Goal: Information Seeking & Learning: Learn about a topic

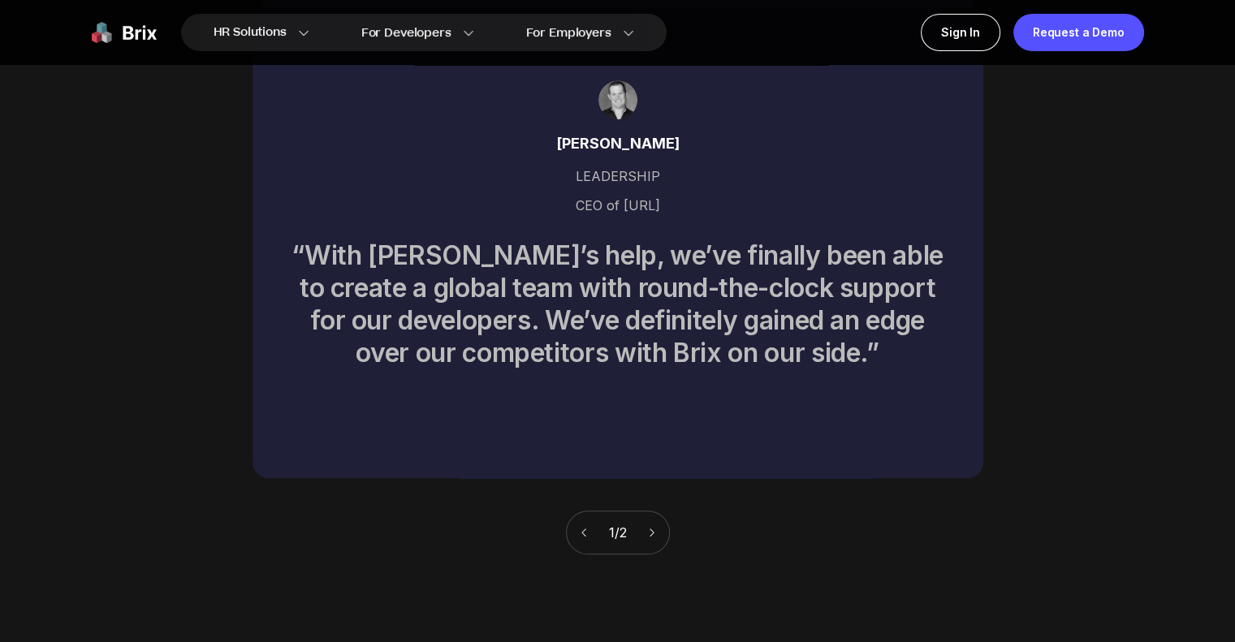
scroll to position [7251, 0]
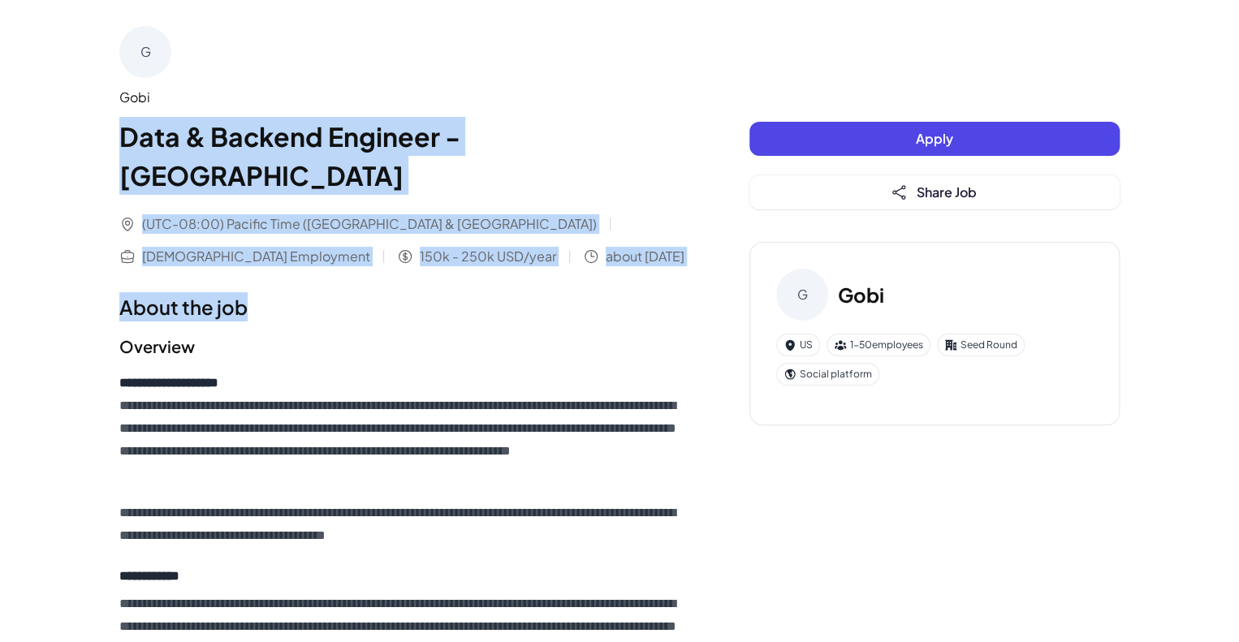
drag, startPoint x: 116, startPoint y: 137, endPoint x: 286, endPoint y: 271, distance: 216.2
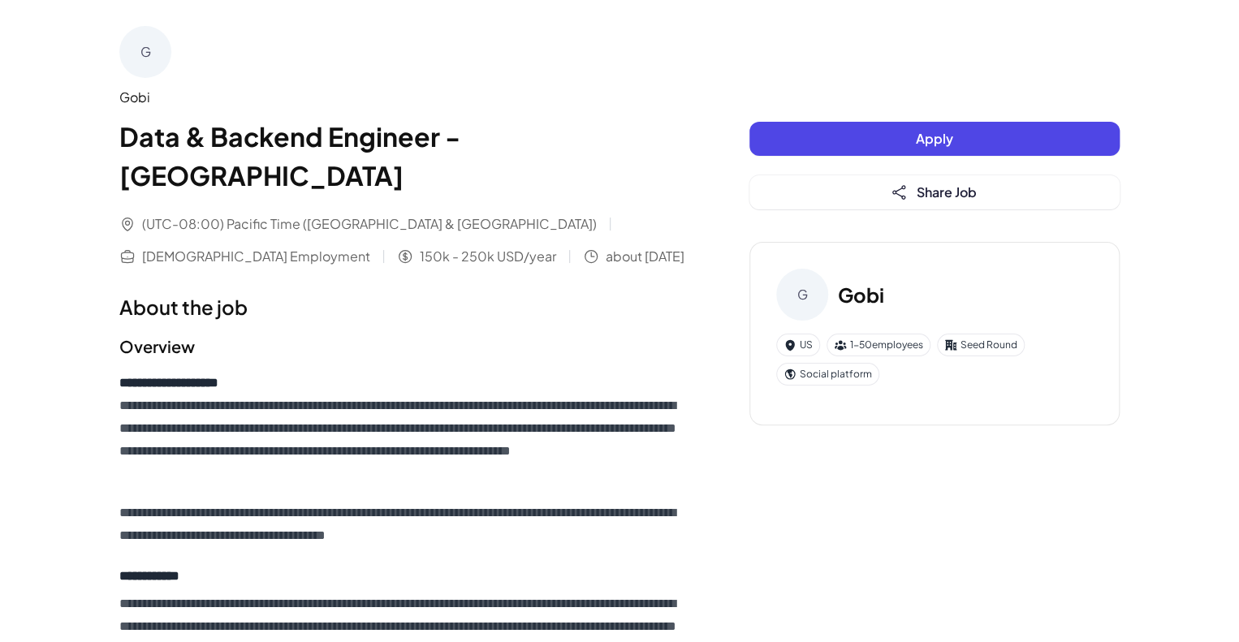
click at [412, 372] on p "**********" at bounding box center [401, 429] width 565 height 114
